Goal: Information Seeking & Learning: Learn about a topic

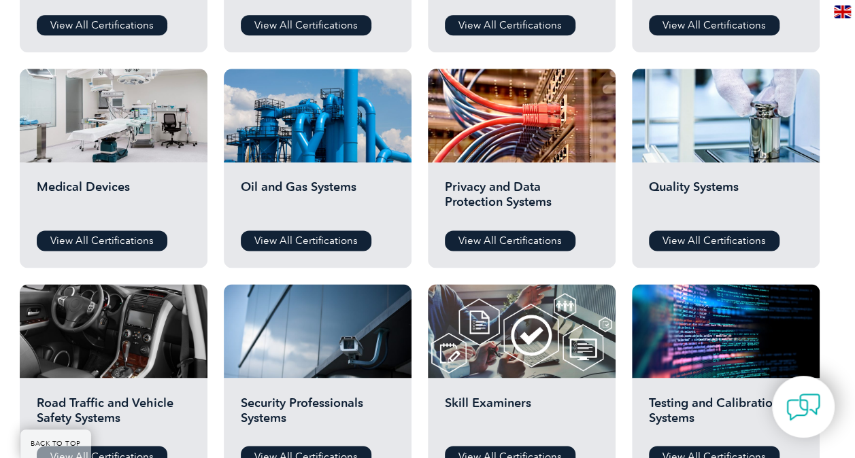
scroll to position [884, 0]
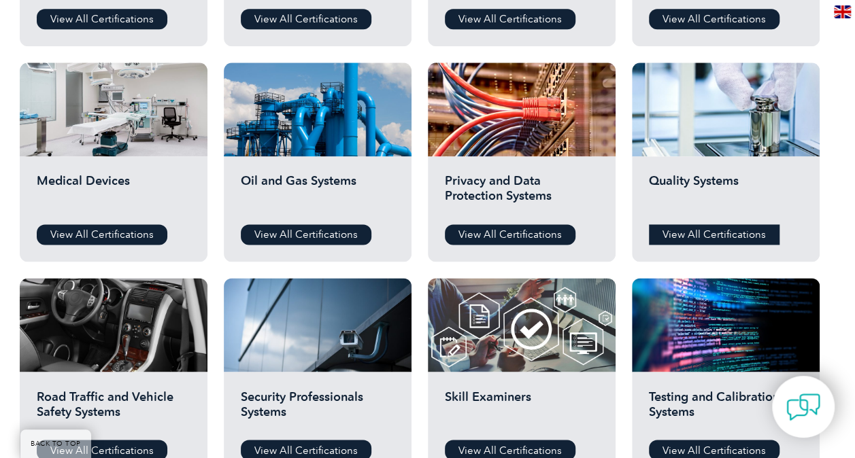
click at [702, 235] on link "View All Certifications" at bounding box center [714, 234] width 131 height 20
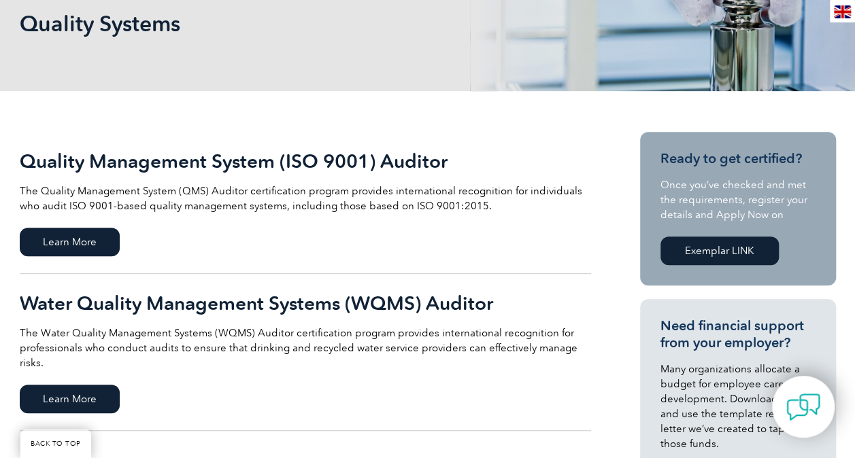
scroll to position [136, 0]
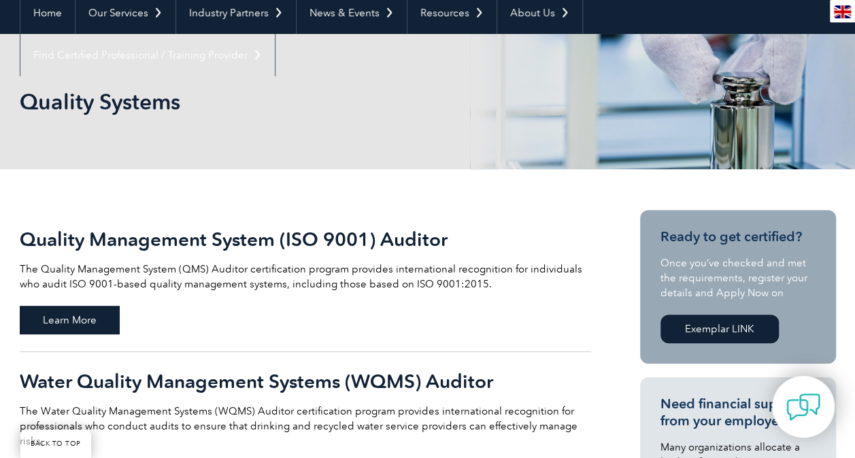
click at [71, 318] on span "Learn More" at bounding box center [70, 320] width 100 height 29
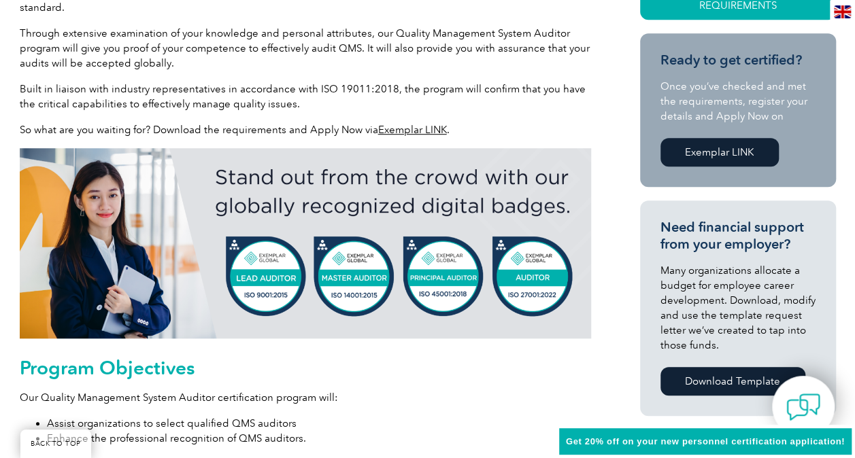
scroll to position [476, 0]
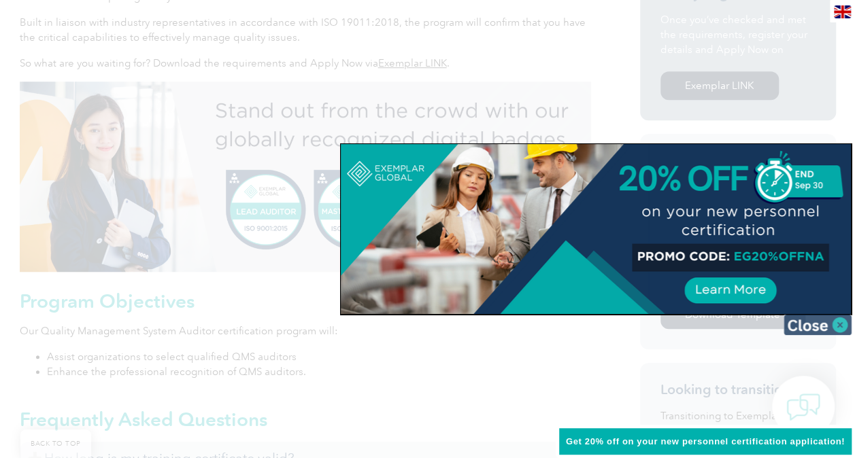
click at [835, 322] on img at bounding box center [818, 325] width 68 height 20
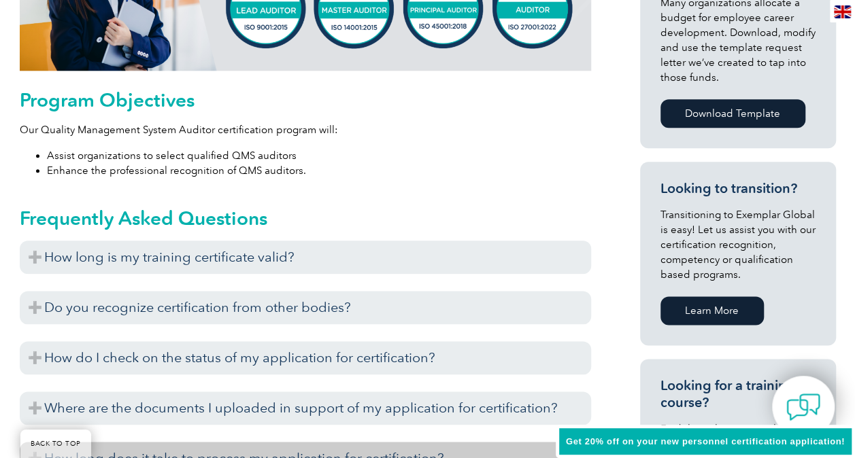
scroll to position [816, 0]
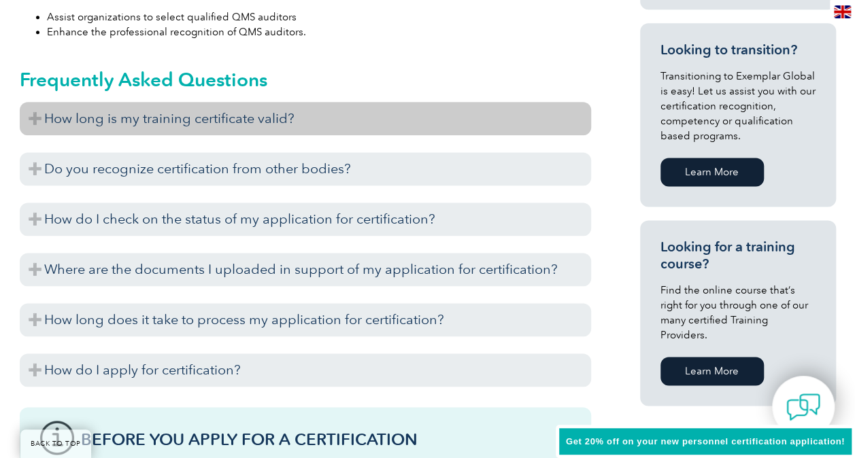
click at [33, 110] on h3 "How long is my training certificate valid?" at bounding box center [305, 118] width 571 height 33
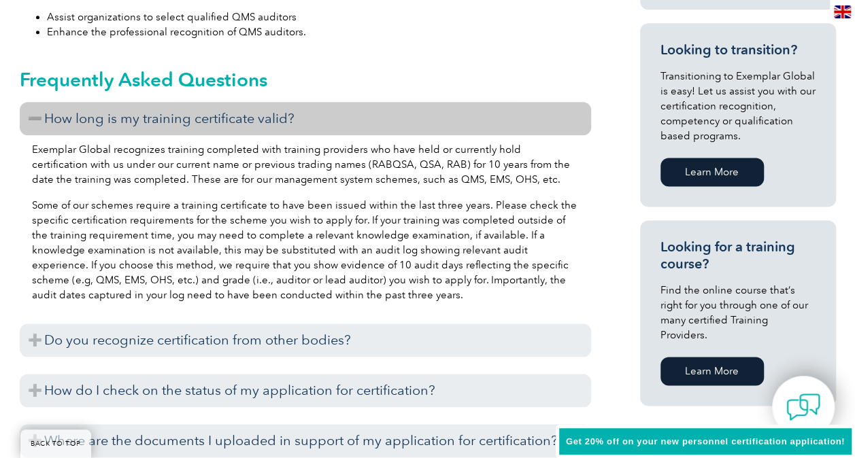
click at [33, 110] on h3 "How long is my training certificate valid?" at bounding box center [305, 118] width 571 height 33
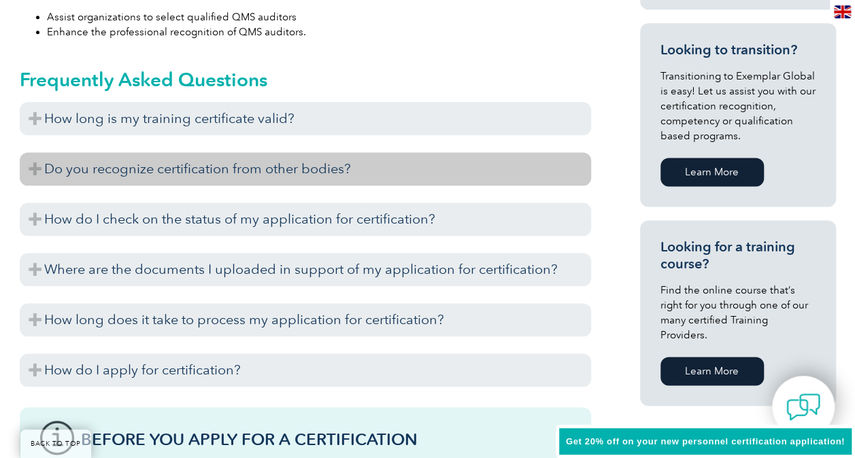
click at [32, 160] on h3 "Do you recognize certification from other bodies?" at bounding box center [305, 168] width 571 height 33
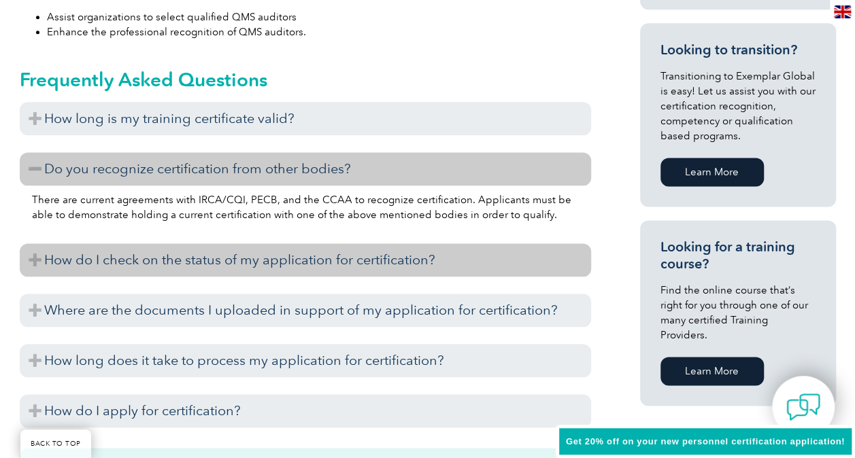
click at [50, 264] on h3 "How do I check on the status of my application for certification?" at bounding box center [305, 260] width 571 height 33
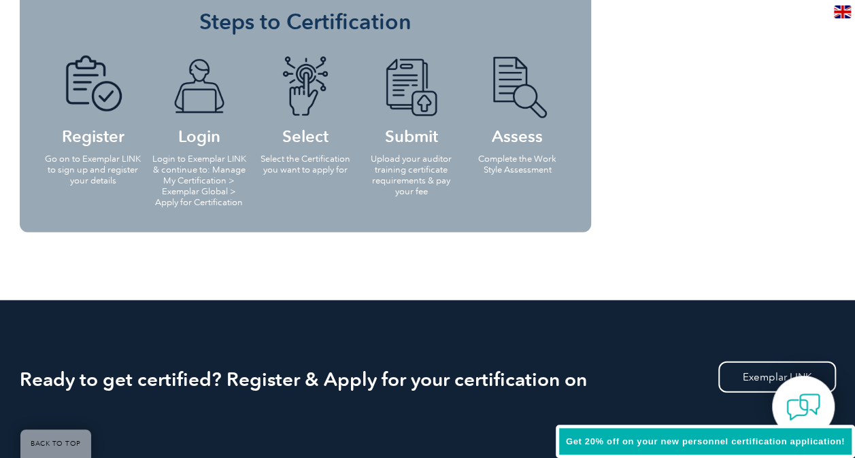
scroll to position [1224, 0]
